Goal: Information Seeking & Learning: Find specific page/section

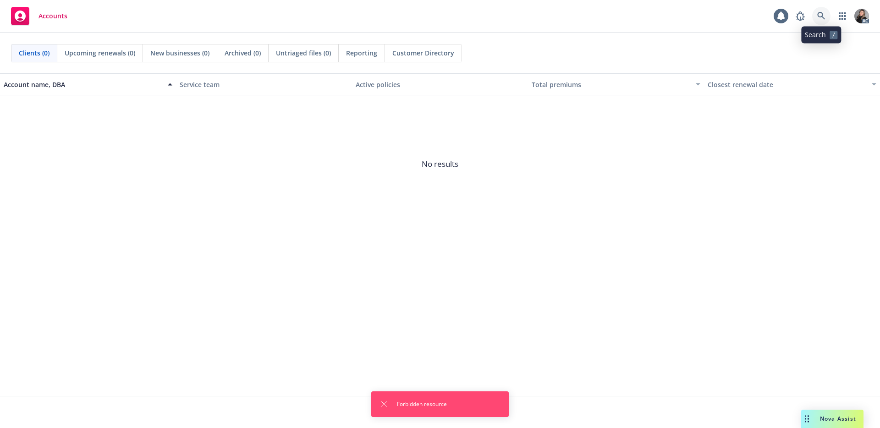
click at [827, 12] on link at bounding box center [821, 16] width 18 height 18
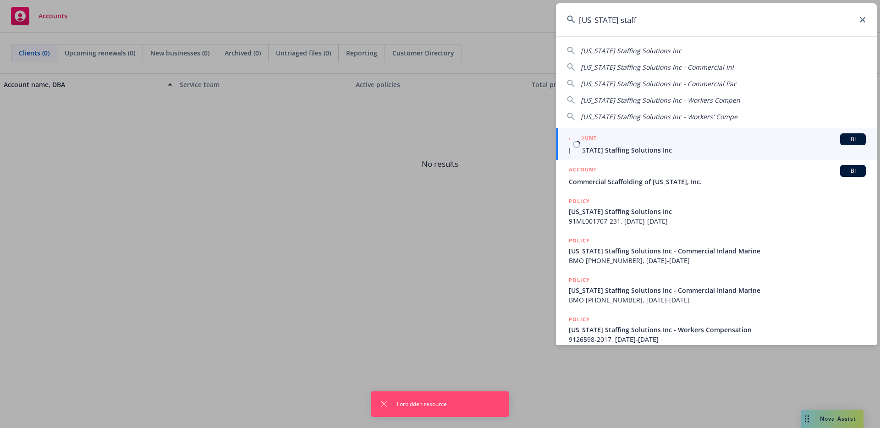
type input "california staff"
click at [646, 148] on span "[US_STATE] Staffing Solutions Inc" at bounding box center [717, 150] width 297 height 10
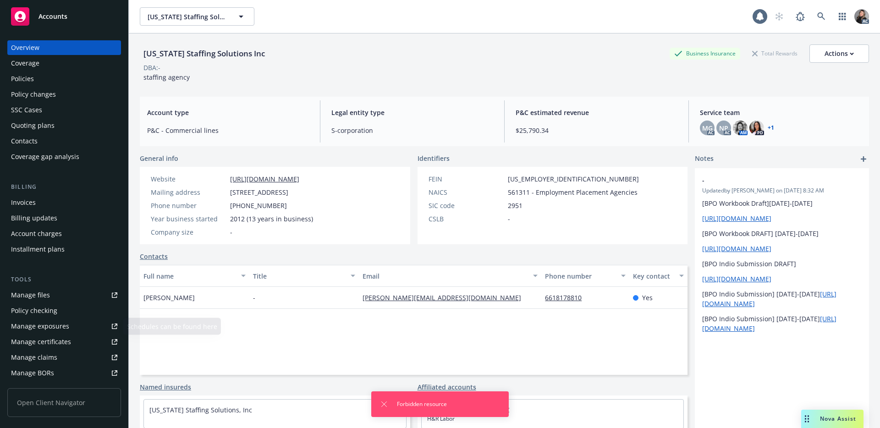
click at [46, 353] on div "Manage claims" at bounding box center [34, 357] width 46 height 15
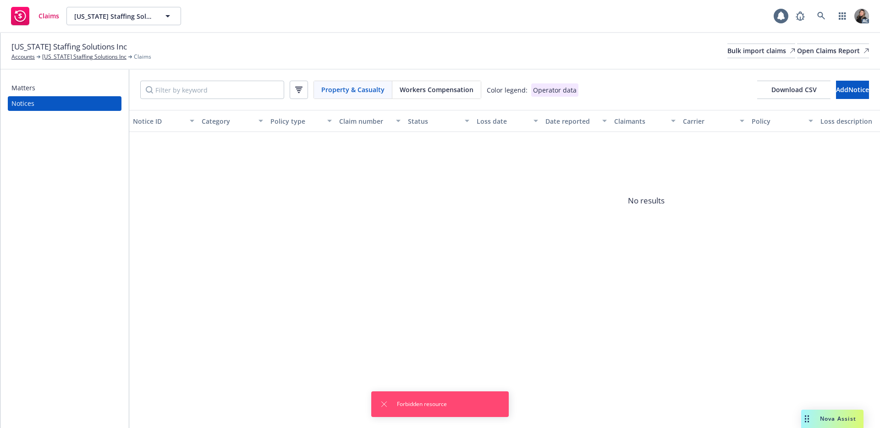
click at [434, 97] on div "Workers Compensation" at bounding box center [436, 89] width 88 height 17
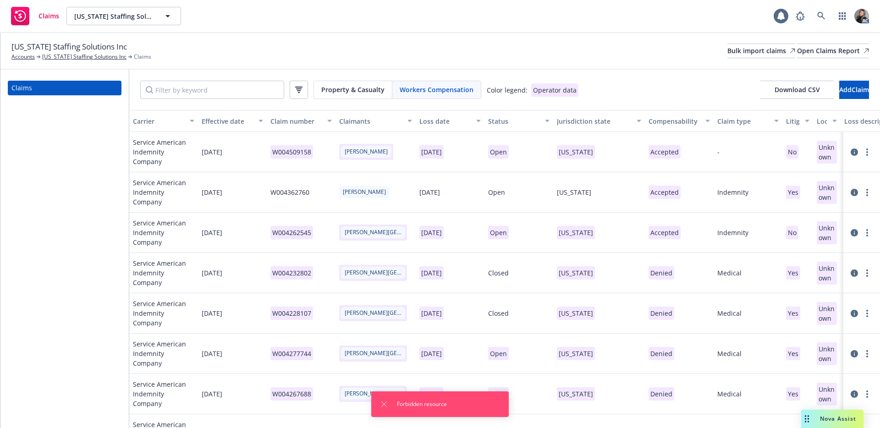
click at [504, 120] on div "Status" at bounding box center [513, 121] width 51 height 10
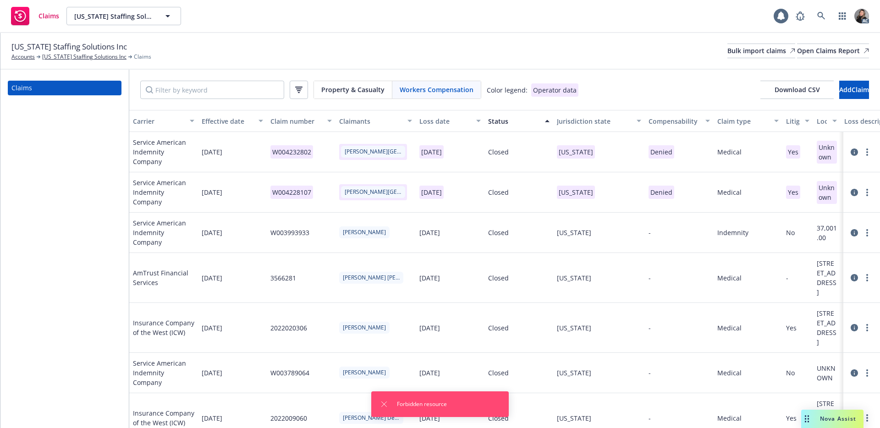
click at [504, 120] on div "Status" at bounding box center [513, 121] width 51 height 10
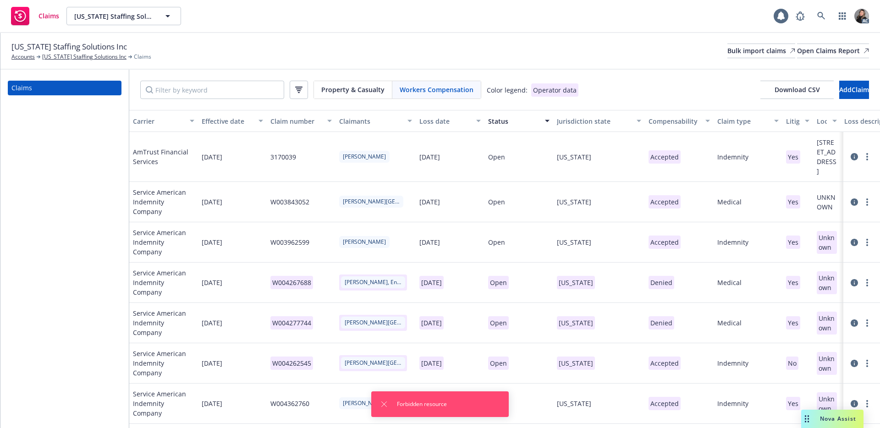
click at [216, 57] on div "California Staffing Solutions Inc Accounts California Staffing Solutions Inc Cl…" at bounding box center [440, 51] width 858 height 20
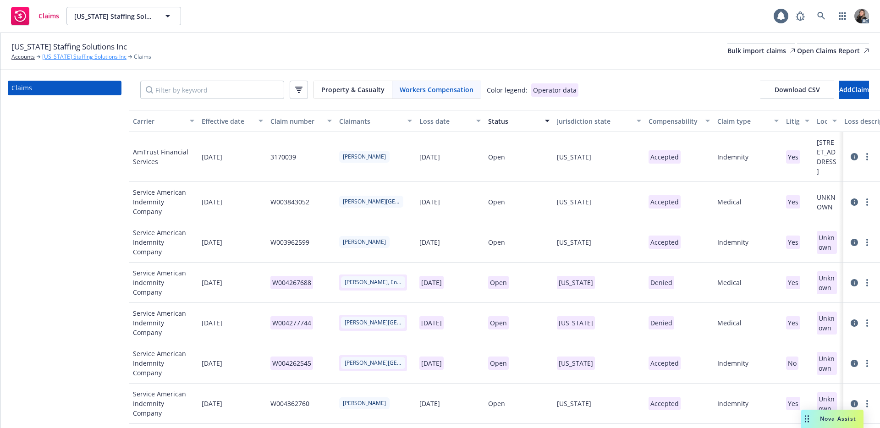
click at [90, 54] on link "[US_STATE] Staffing Solutions Inc" at bounding box center [84, 57] width 84 height 8
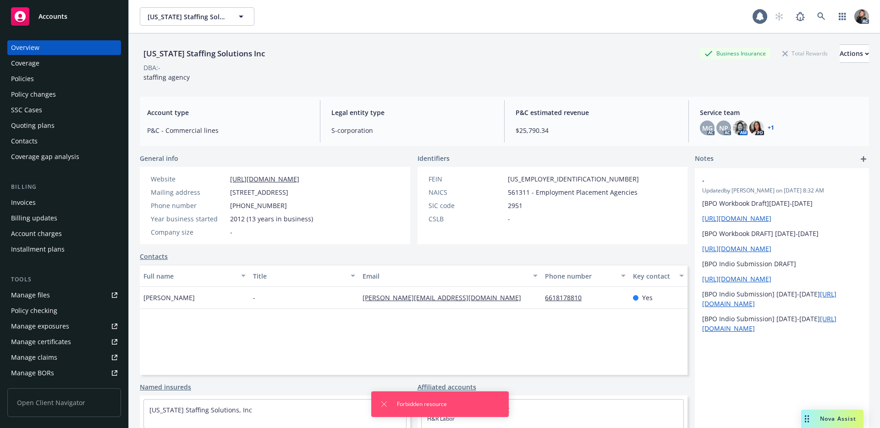
click at [15, 298] on div "Manage files" at bounding box center [30, 295] width 39 height 15
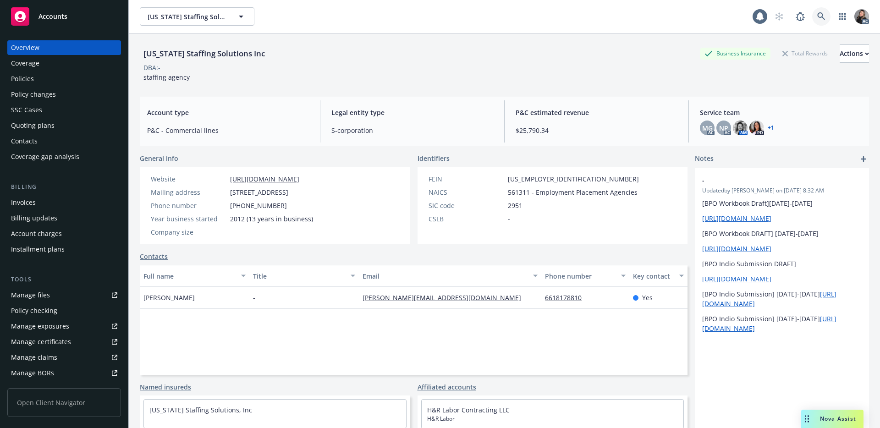
click at [812, 15] on link at bounding box center [821, 16] width 18 height 18
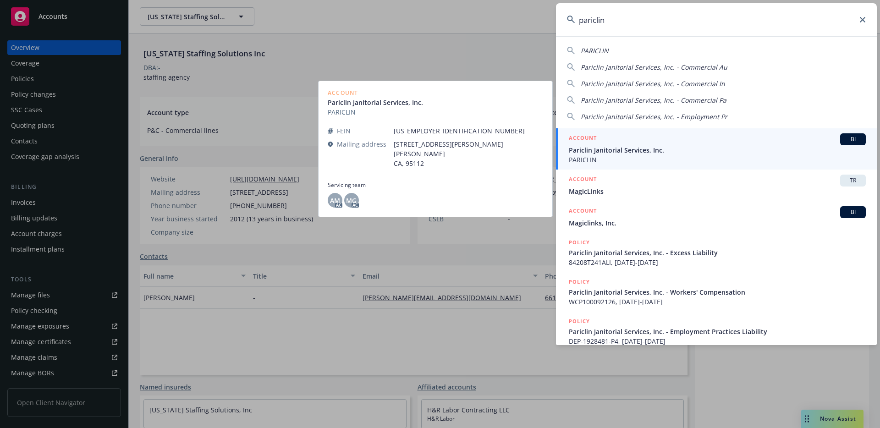
type input "pariclin"
click at [595, 148] on span "Pariclin Janitorial Services, Inc." at bounding box center [717, 150] width 297 height 10
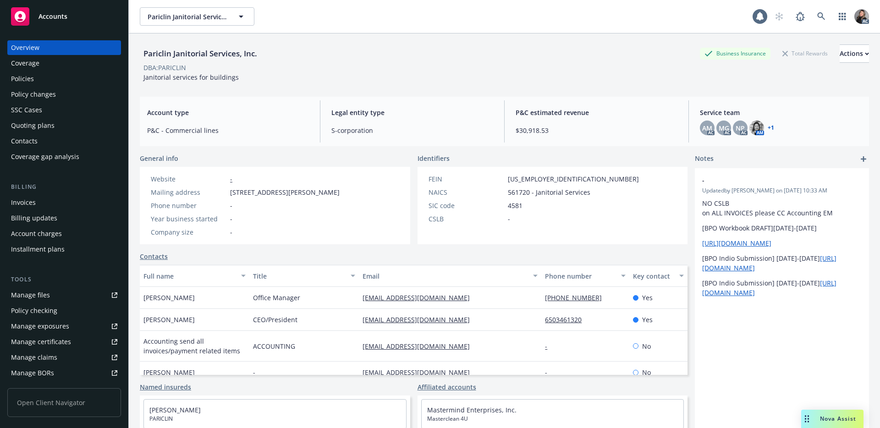
click at [41, 353] on div "Manage claims" at bounding box center [34, 357] width 46 height 15
click at [50, 77] on div "Policies" at bounding box center [64, 79] width 106 height 15
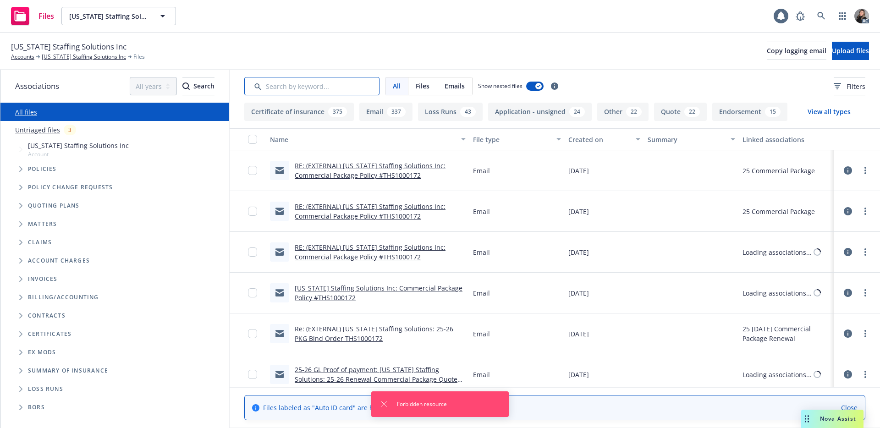
click at [323, 86] on input "Search by keyword..." at bounding box center [311, 86] width 135 height 18
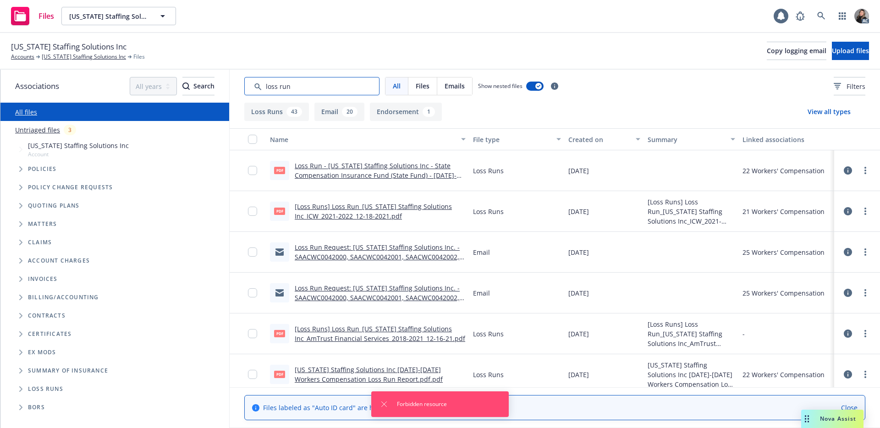
type input "loss run"
click at [581, 144] on div "Created on" at bounding box center [599, 140] width 62 height 10
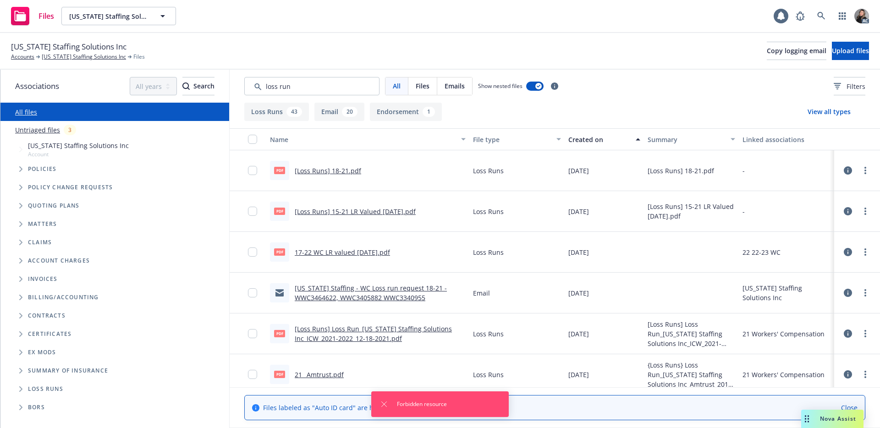
click at [584, 139] on div "Created on" at bounding box center [599, 140] width 62 height 10
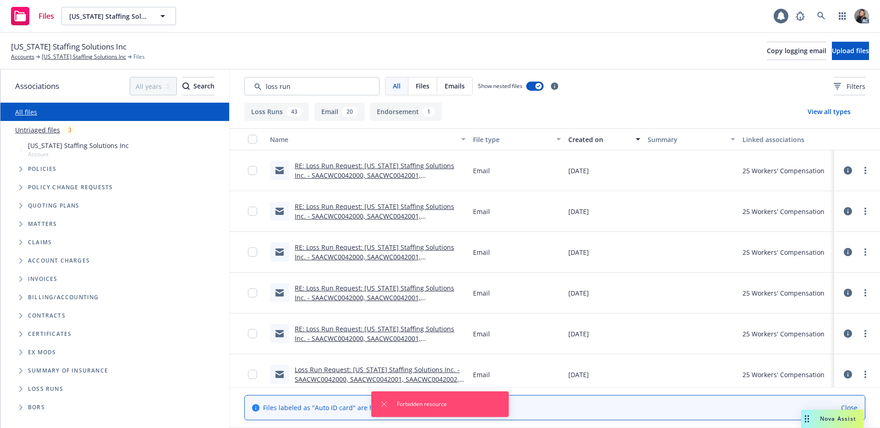
click at [421, 165] on link "RE: Loss Run Request: [US_STATE] Staffing Solutions Inc. - SAACWC0042000, SAACW…" at bounding box center [375, 175] width 160 height 28
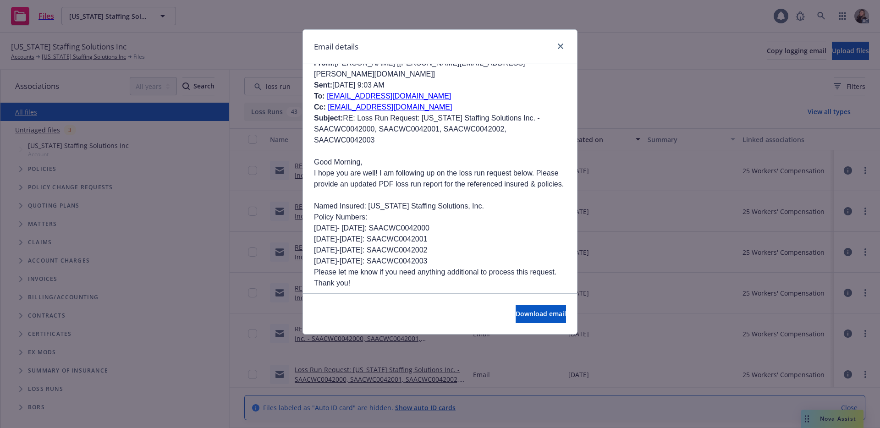
scroll to position [882, 0]
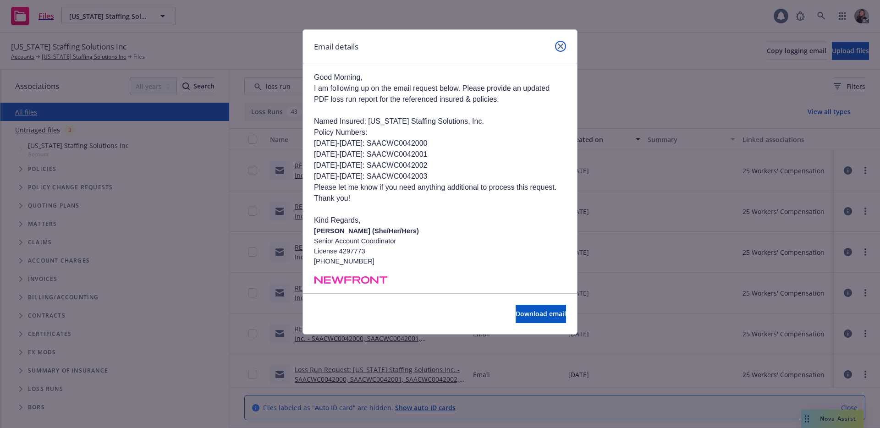
click at [565, 46] on link "close" at bounding box center [560, 46] width 11 height 11
